Goal: Task Accomplishment & Management: Use online tool/utility

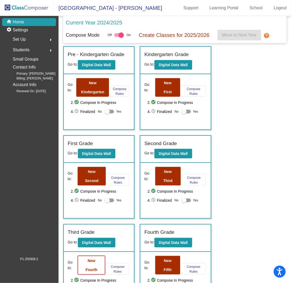
click at [89, 263] on button "New Fourth" at bounding box center [91, 265] width 27 height 19
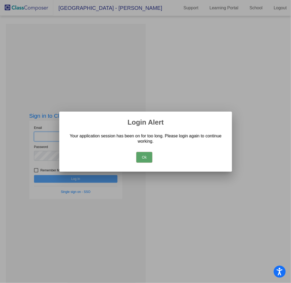
type input "[PERSON_NAME][EMAIL_ADDRESS][PERSON_NAME][DOMAIN_NAME]"
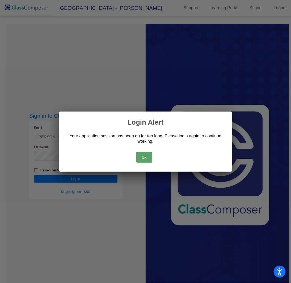
click at [147, 155] on button "Ok" at bounding box center [145, 157] width 16 height 11
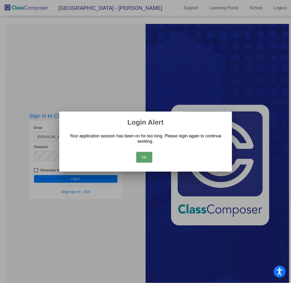
click at [147, 155] on button "Ok" at bounding box center [145, 157] width 16 height 11
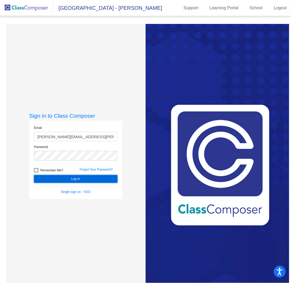
click at [77, 180] on button "Log In" at bounding box center [76, 179] width 84 height 8
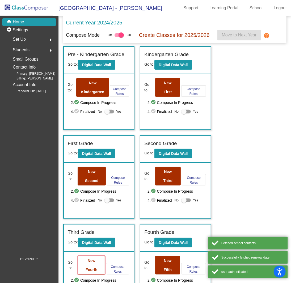
click at [91, 266] on b "New Fourth" at bounding box center [92, 265] width 12 height 13
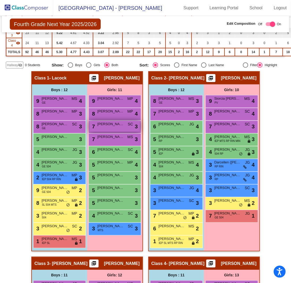
scroll to position [106, 0]
